Goal: Information Seeking & Learning: Learn about a topic

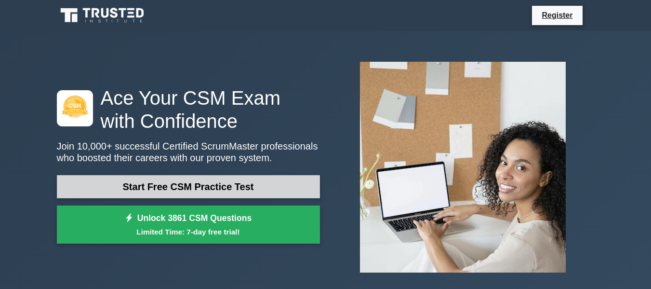
click at [193, 184] on link "Start Free CSM Practice Test" at bounding box center [188, 186] width 263 height 23
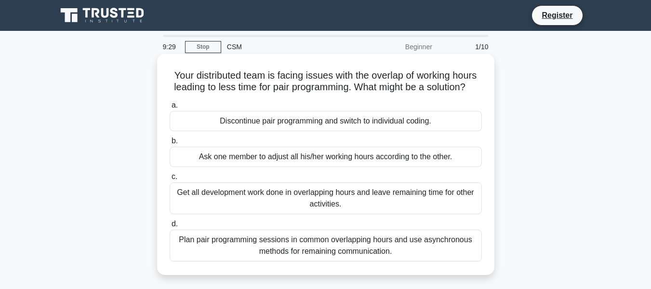
click at [406, 256] on div "Plan pair programming sessions in common overlapping hours and use asynchronous…" at bounding box center [326, 245] width 312 height 32
click at [170, 227] on input "d. Plan pair programming sessions in common overlapping hours and use asynchron…" at bounding box center [170, 224] width 0 height 6
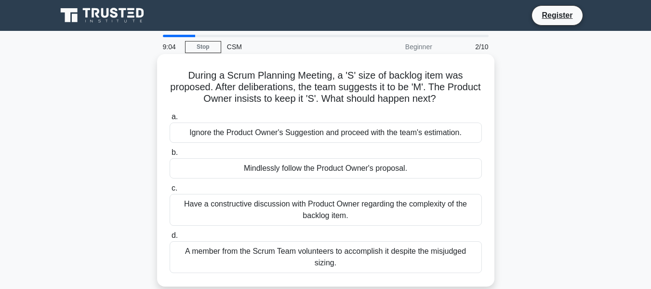
click at [409, 220] on div "Have a constructive discussion with Product Owner regarding the complexity of t…" at bounding box center [326, 210] width 312 height 32
click at [170, 191] on input "c. Have a constructive discussion with Product Owner regarding the complexity o…" at bounding box center [170, 188] width 0 height 6
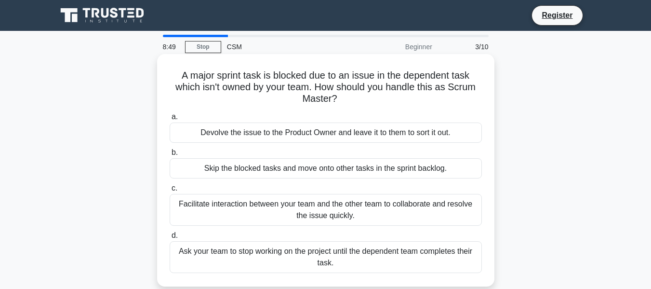
click at [402, 216] on div "Facilitate interaction between your team and the other team to collaborate and …" at bounding box center [326, 210] width 312 height 32
click at [170, 191] on input "c. Facilitate interaction between your team and the other team to collaborate a…" at bounding box center [170, 188] width 0 height 6
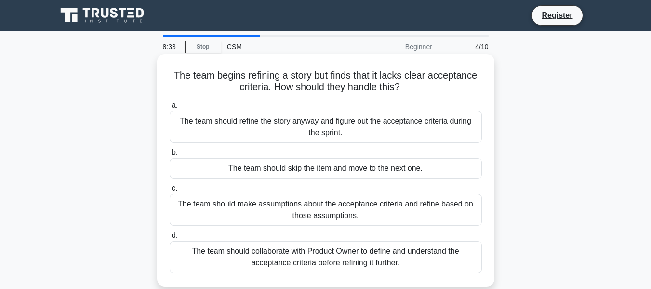
click at [346, 261] on div "The team should collaborate with Product Owner to define and understand the acc…" at bounding box center [326, 257] width 312 height 32
click at [170, 239] on input "d. The team should collaborate with Product Owner to define and understand the …" at bounding box center [170, 235] width 0 height 6
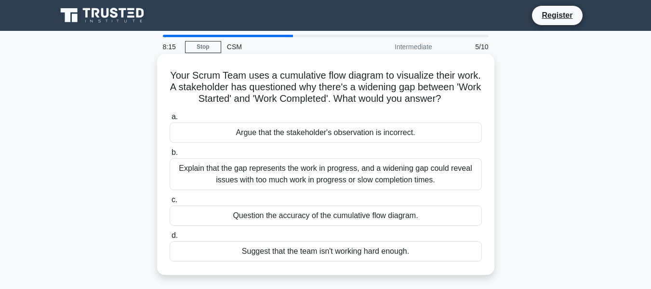
click at [401, 190] on div "Explain that the gap represents the work in progress, and a widening gap could …" at bounding box center [326, 174] width 312 height 32
click at [170, 156] on input "b. Explain that the gap represents the work in progress, and a widening gap cou…" at bounding box center [170, 152] width 0 height 6
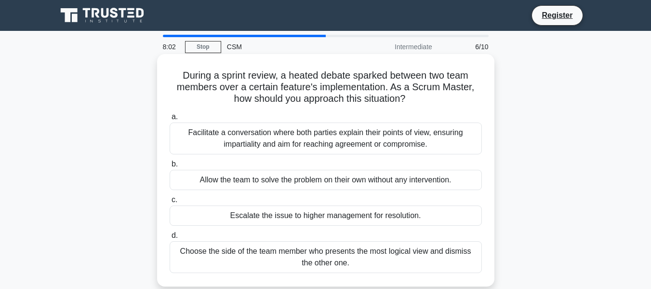
click at [391, 137] on div "Facilitate a conversation where both parties explain their points of view, ensu…" at bounding box center [326, 138] width 312 height 32
click at [170, 120] on input "a. Facilitate a conversation where both parties explain their points of view, e…" at bounding box center [170, 117] width 0 height 6
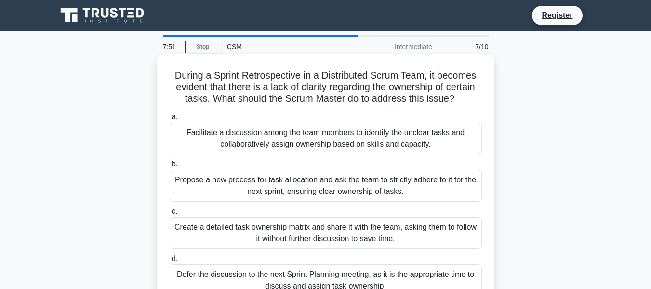
click at [400, 133] on div "Facilitate a discussion among the team members to identify the unclear tasks an…" at bounding box center [326, 138] width 312 height 32
click at [170, 120] on input "a. Facilitate a discussion among the team members to identify the unclear tasks…" at bounding box center [170, 117] width 0 height 6
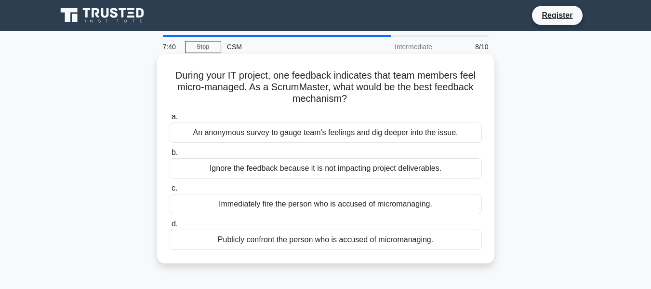
click at [412, 130] on div "An anonymous survey to gauge team's feelings and dig deeper into the issue." at bounding box center [326, 132] width 312 height 20
click at [170, 120] on input "a. An anonymous survey to gauge team's feelings and dig deeper into the issue." at bounding box center [170, 117] width 0 height 6
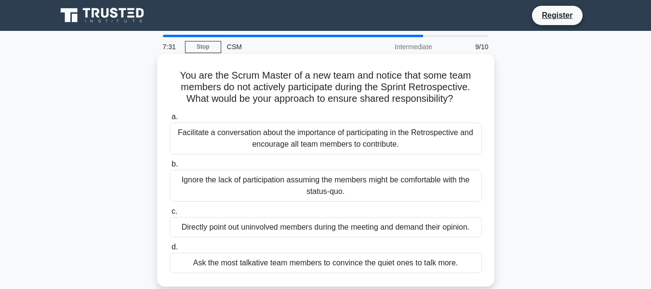
click at [420, 137] on div "Facilitate a conversation about the importance of participating in the Retrospe…" at bounding box center [326, 138] width 312 height 32
click at [170, 120] on input "a. Facilitate a conversation about the importance of participating in the Retro…" at bounding box center [170, 117] width 0 height 6
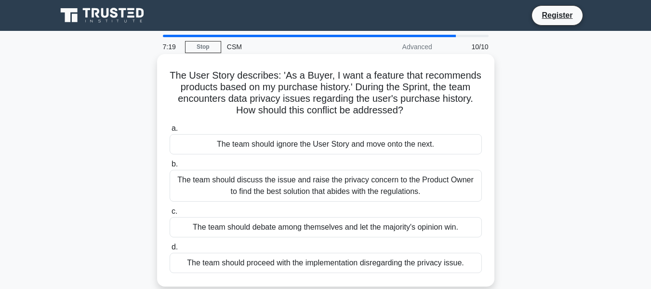
click at [423, 189] on div "The team should discuss the issue and raise the privacy concern to the Product …" at bounding box center [326, 186] width 312 height 32
click at [170, 167] on input "b. The team should discuss the issue and raise the privacy concern to the Produ…" at bounding box center [170, 164] width 0 height 6
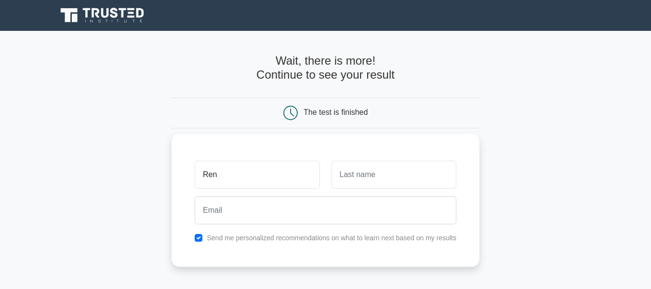
type input "Ren"
type input "Nam"
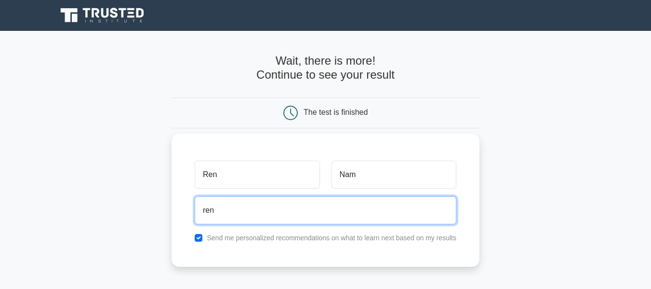
type input "renjininampiar@yahoo.com"
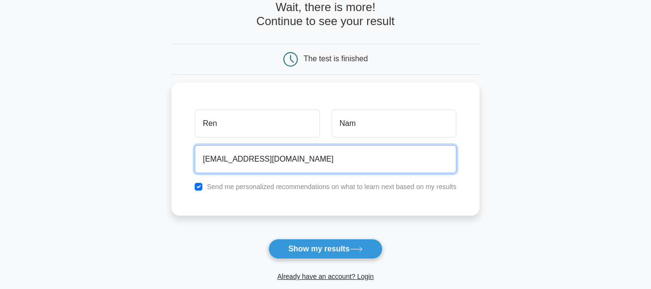
scroll to position [59, 0]
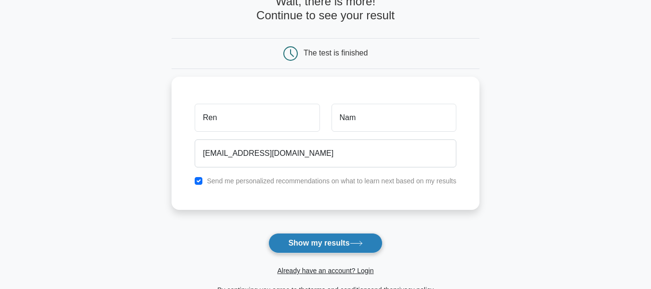
click at [322, 238] on button "Show my results" at bounding box center [325, 243] width 114 height 20
